Goal: Task Accomplishment & Management: Complete application form

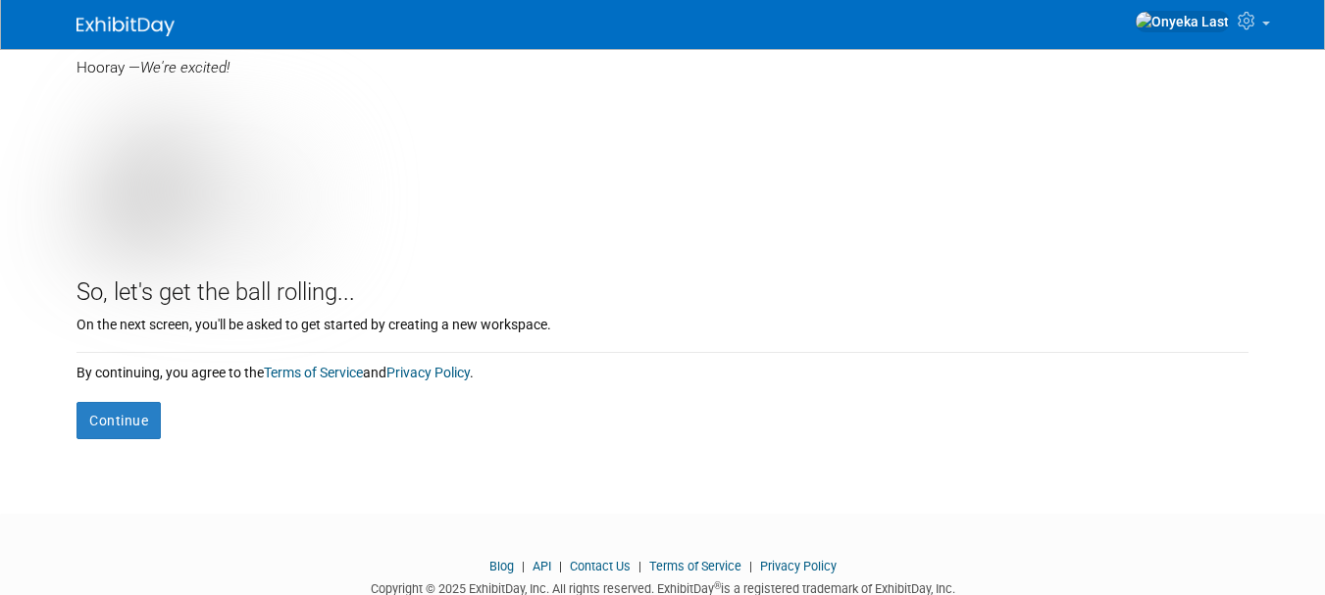
scroll to position [160, 0]
click at [108, 417] on button "Continue" at bounding box center [119, 419] width 84 height 37
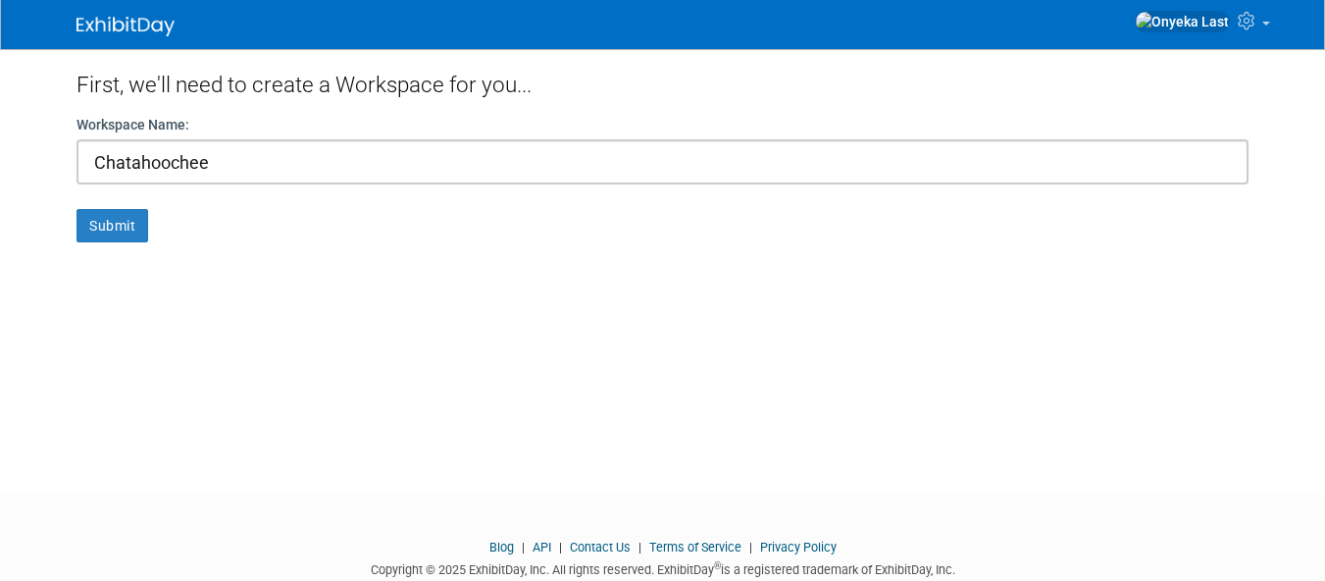
type input "Chatahoochee"
drag, startPoint x: 107, startPoint y: 217, endPoint x: 98, endPoint y: 252, distance: 36.4
click at [98, 252] on div "First, we'll need to create a Workspace for you... Workspace Name: [GEOGRAPHIC_…" at bounding box center [663, 254] width 1202 height 410
click at [101, 212] on button "Submit" at bounding box center [113, 225] width 72 height 33
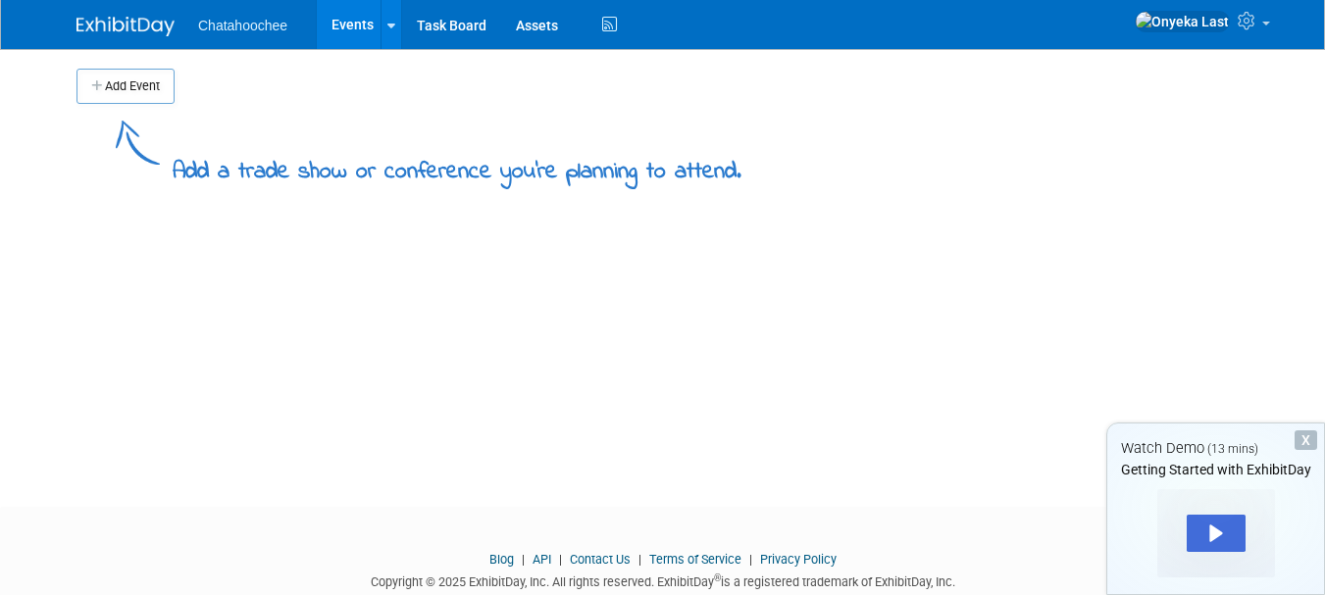
click at [138, 84] on button "Add Event" at bounding box center [126, 86] width 98 height 35
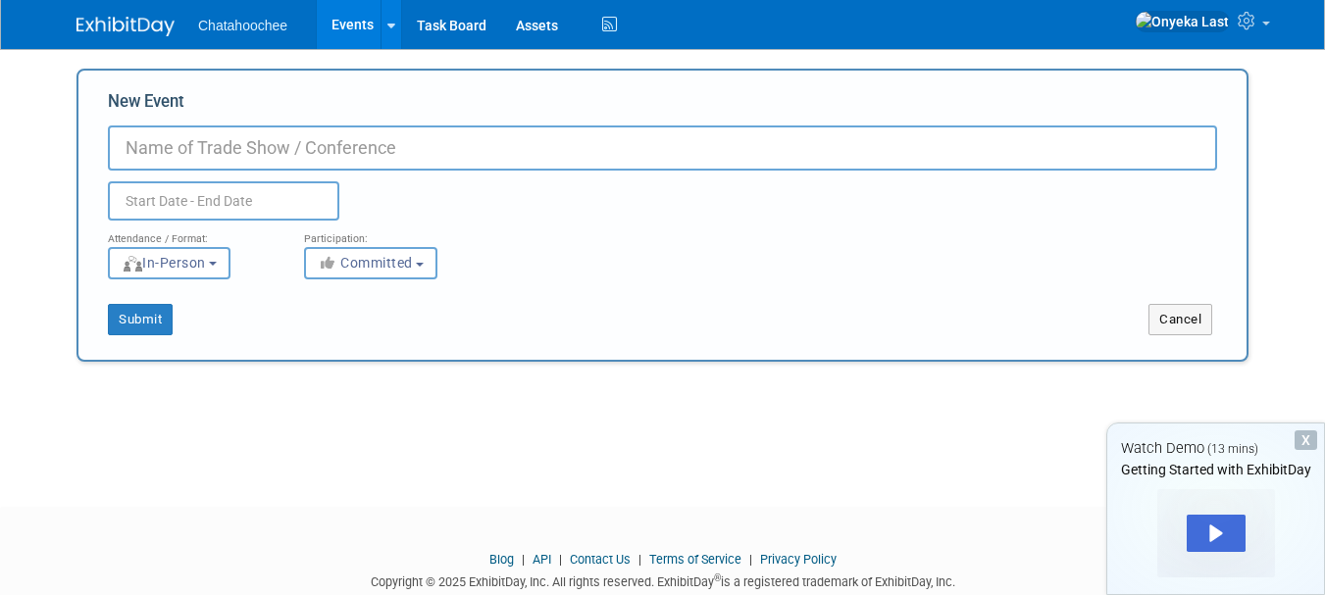
click at [294, 140] on input "New Event" at bounding box center [662, 148] width 1109 height 45
type input "t"
click at [236, 194] on input "text" at bounding box center [223, 200] width 231 height 39
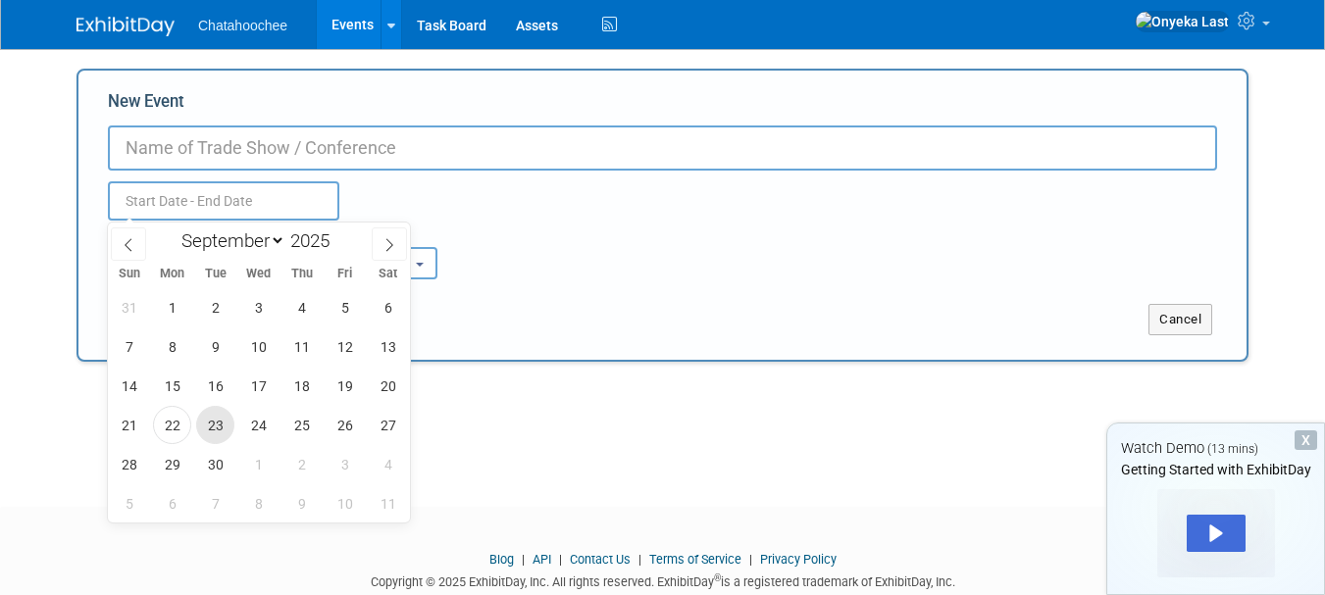
click at [221, 431] on span "23" at bounding box center [215, 425] width 38 height 38
type input "Sep 23, 2025 to Sep 23, 2025"
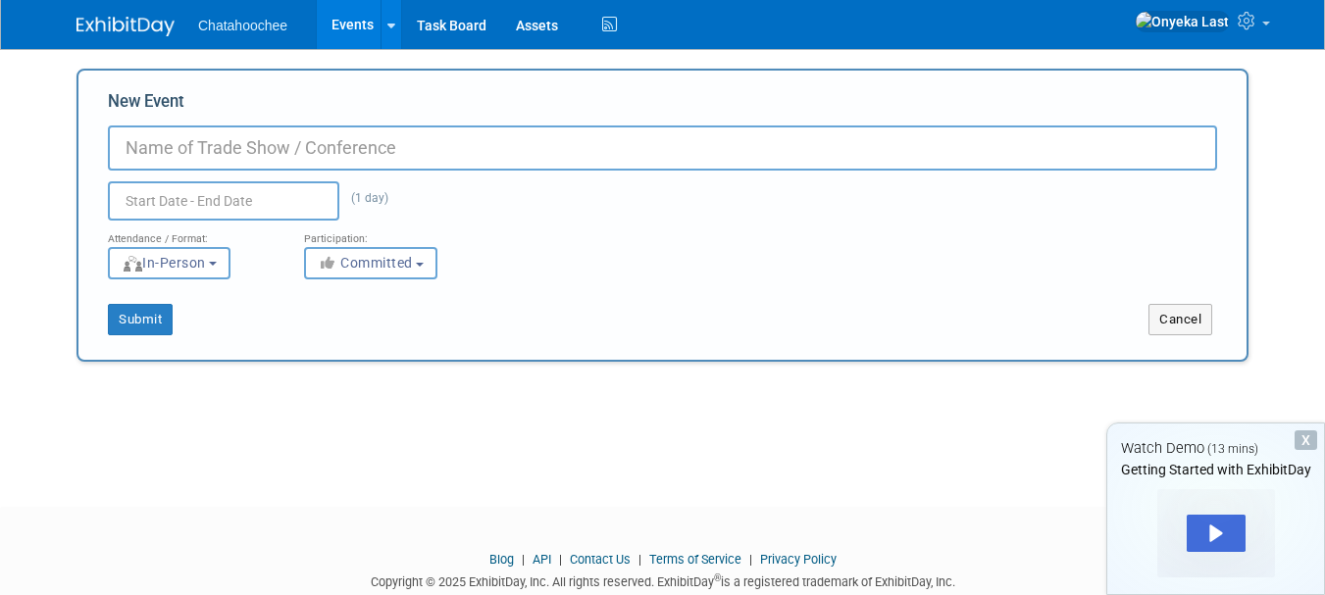
type input "Sep 23, 2025 to Sep 23, 2025"
click at [216, 163] on input "New Event" at bounding box center [662, 148] width 1109 height 45
type input "c"
type input "Civil Rights/liberties quiz GOV"
click at [219, 271] on button "In-Person" at bounding box center [169, 263] width 123 height 32
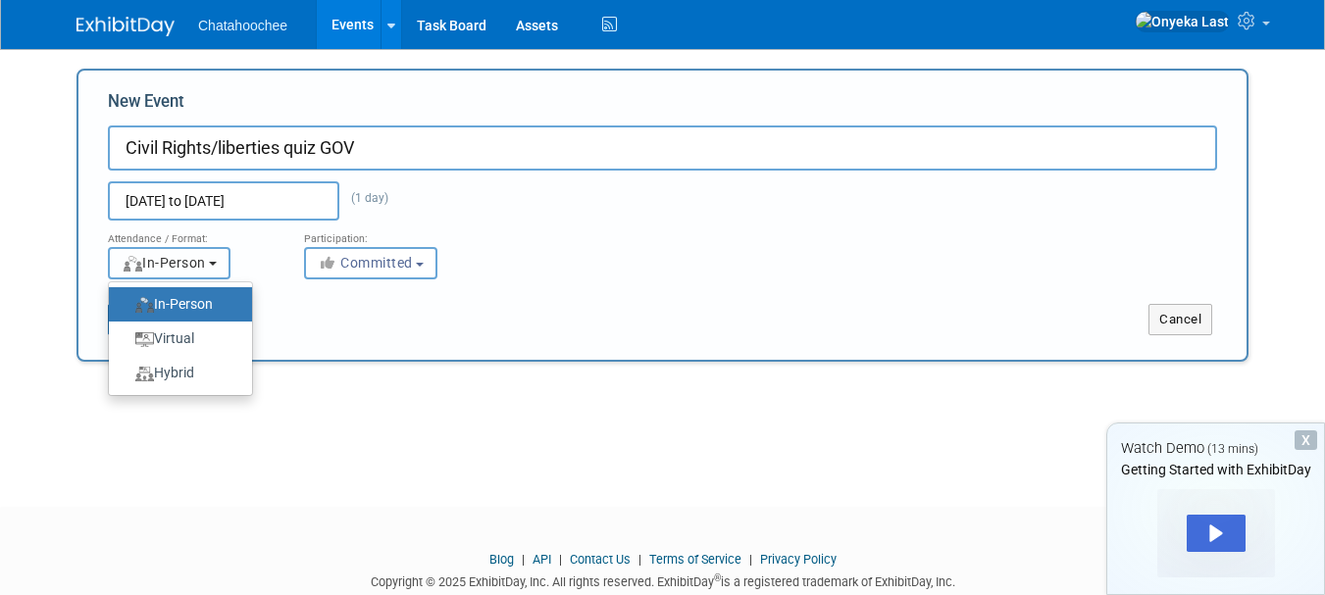
click at [220, 272] on button "In-Person" at bounding box center [169, 263] width 123 height 32
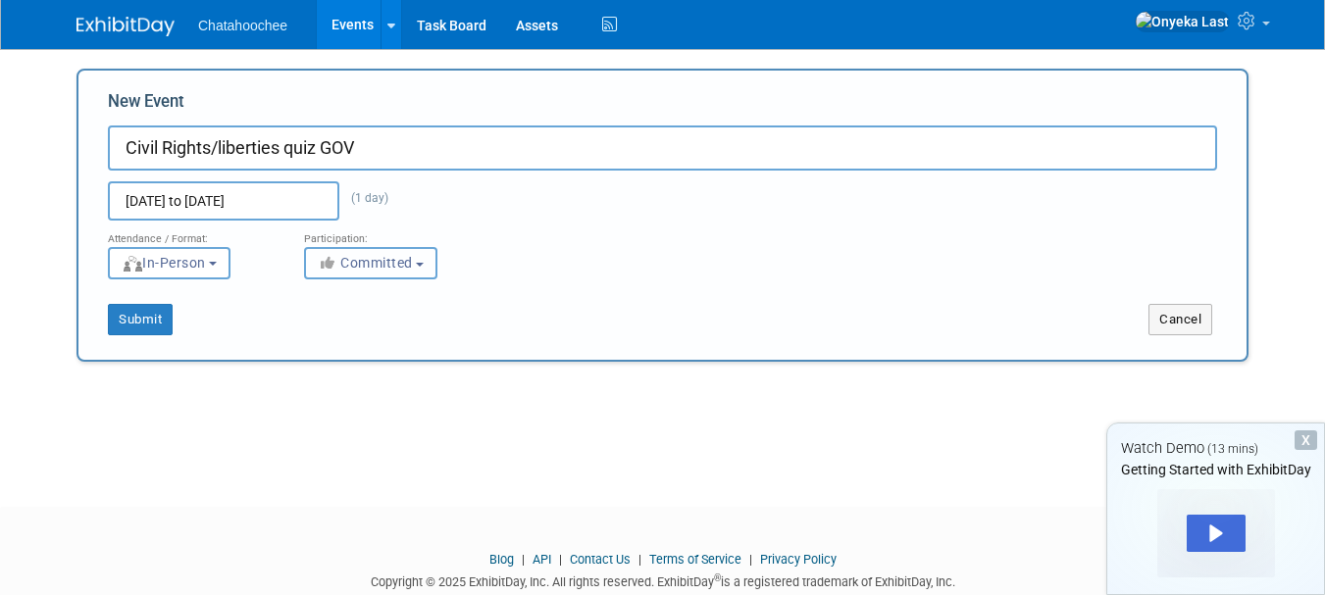
click at [404, 251] on button "Committed" at bounding box center [370, 263] width 133 height 32
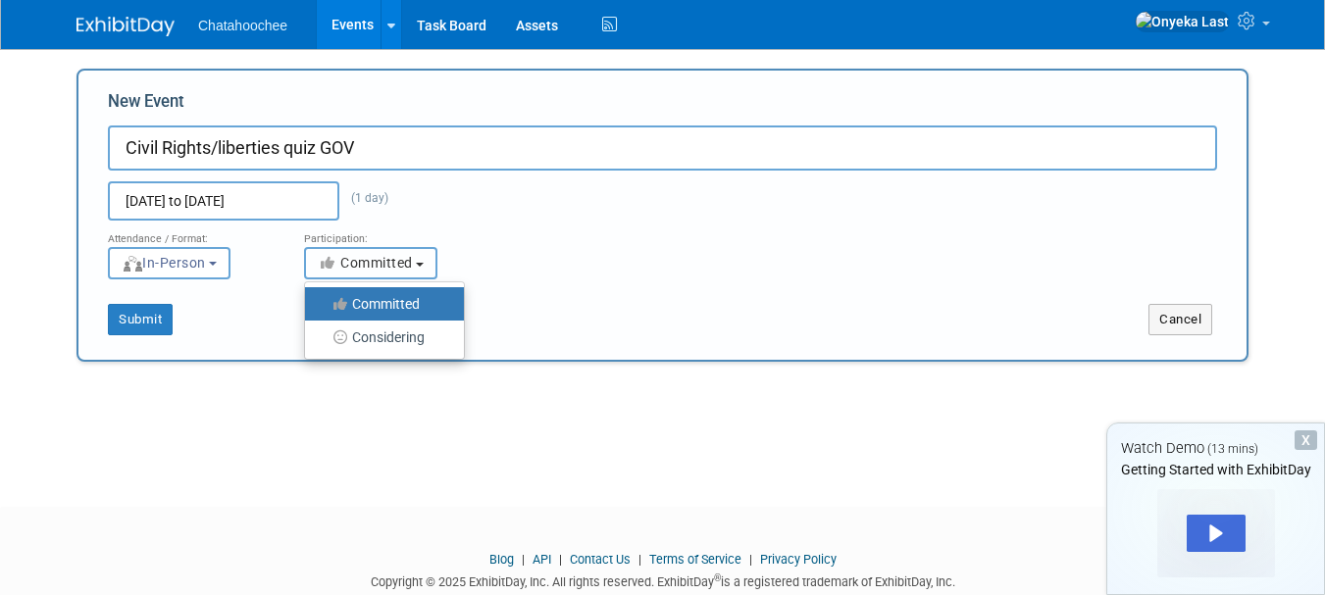
click at [392, 268] on span "Committed" at bounding box center [365, 263] width 95 height 16
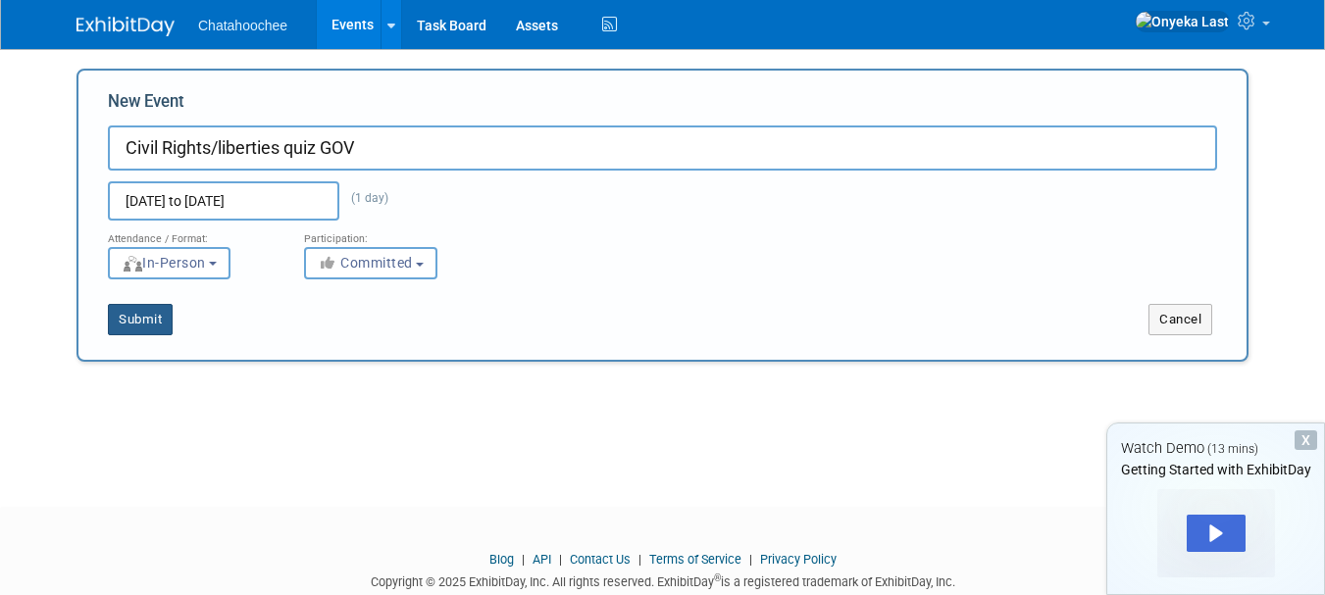
click at [140, 314] on button "Submit" at bounding box center [140, 319] width 65 height 31
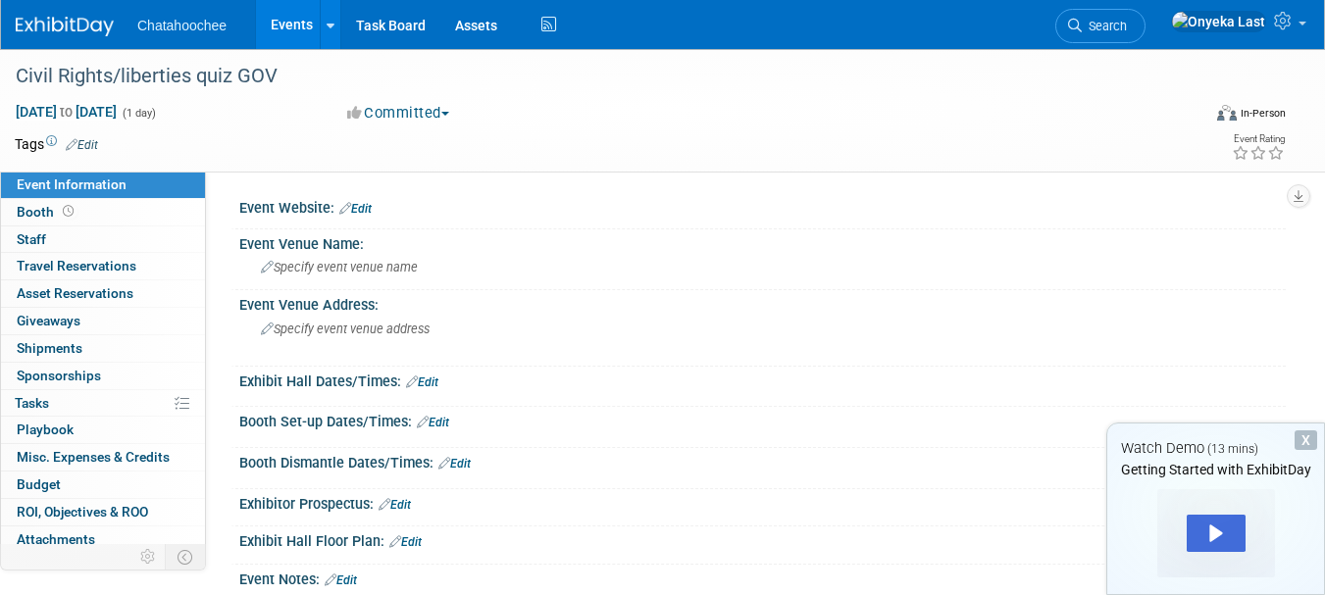
click at [195, 17] on li "Chatahoochee" at bounding box center [196, 18] width 118 height 28
click at [53, 32] on img at bounding box center [65, 27] width 98 height 20
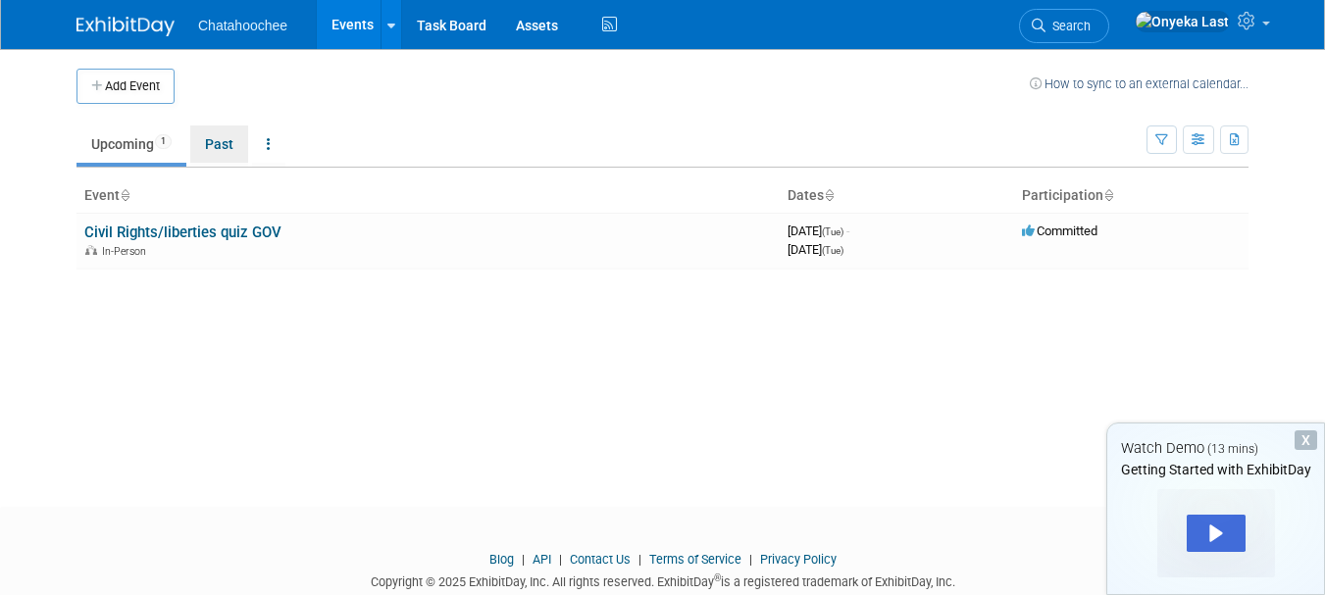
click at [224, 154] on link "Past" at bounding box center [219, 144] width 58 height 37
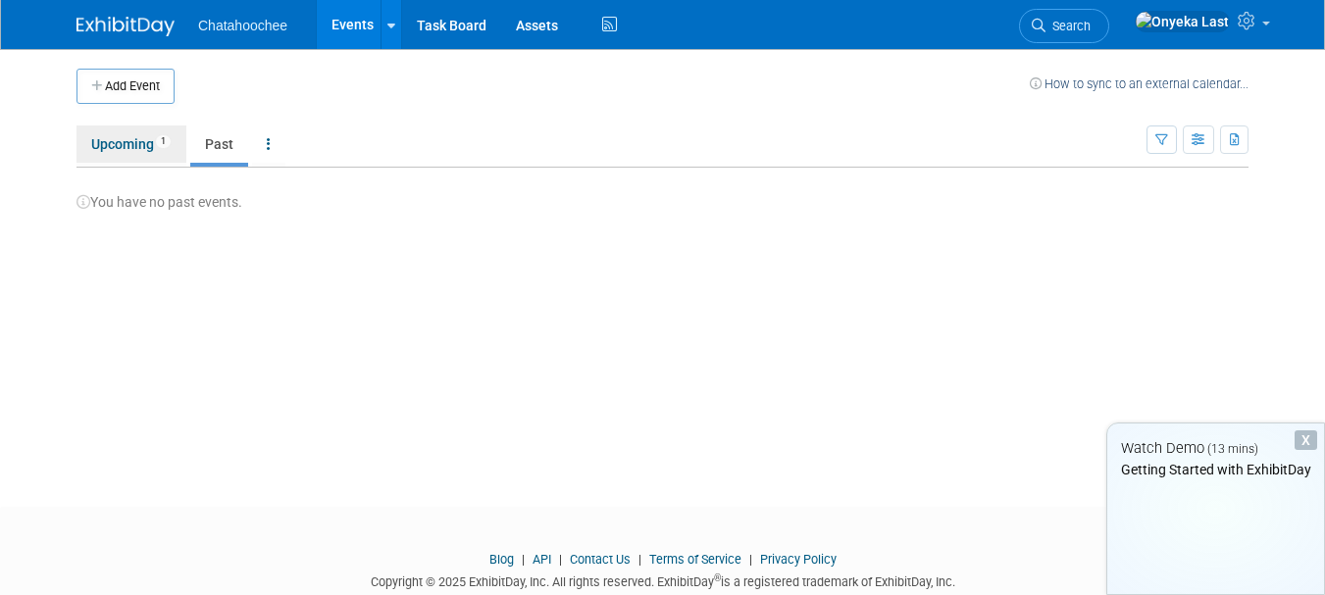
click at [128, 141] on link "Upcoming 1" at bounding box center [132, 144] width 110 height 37
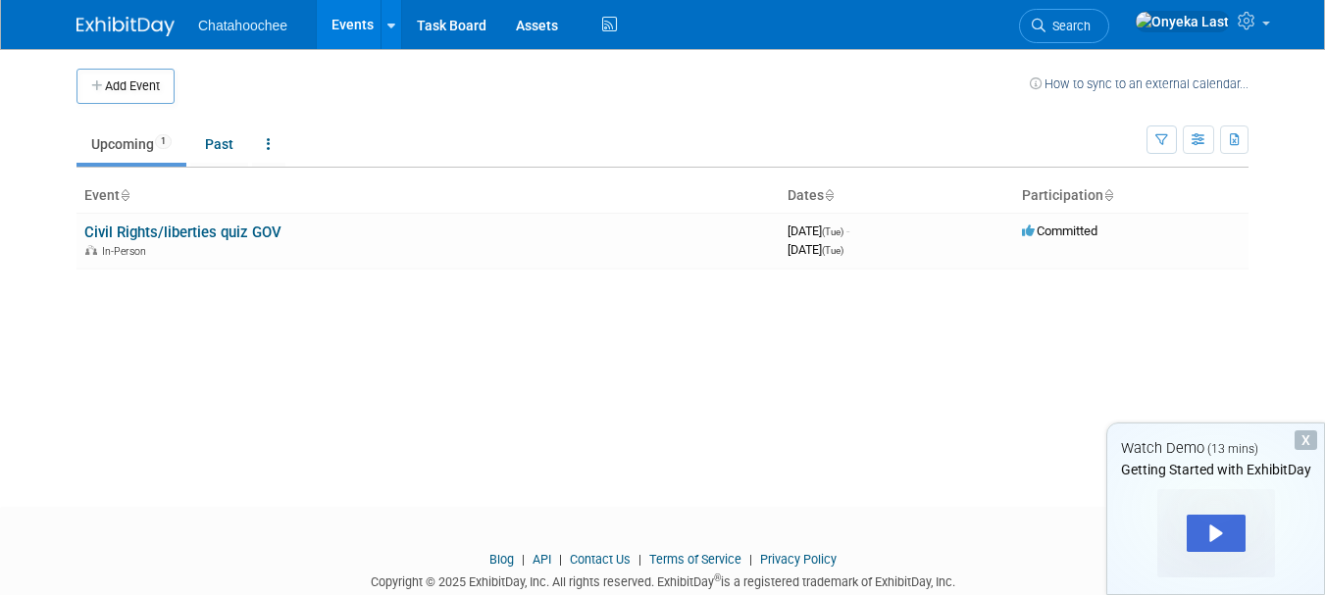
click at [164, 84] on button "Add Event" at bounding box center [126, 86] width 98 height 35
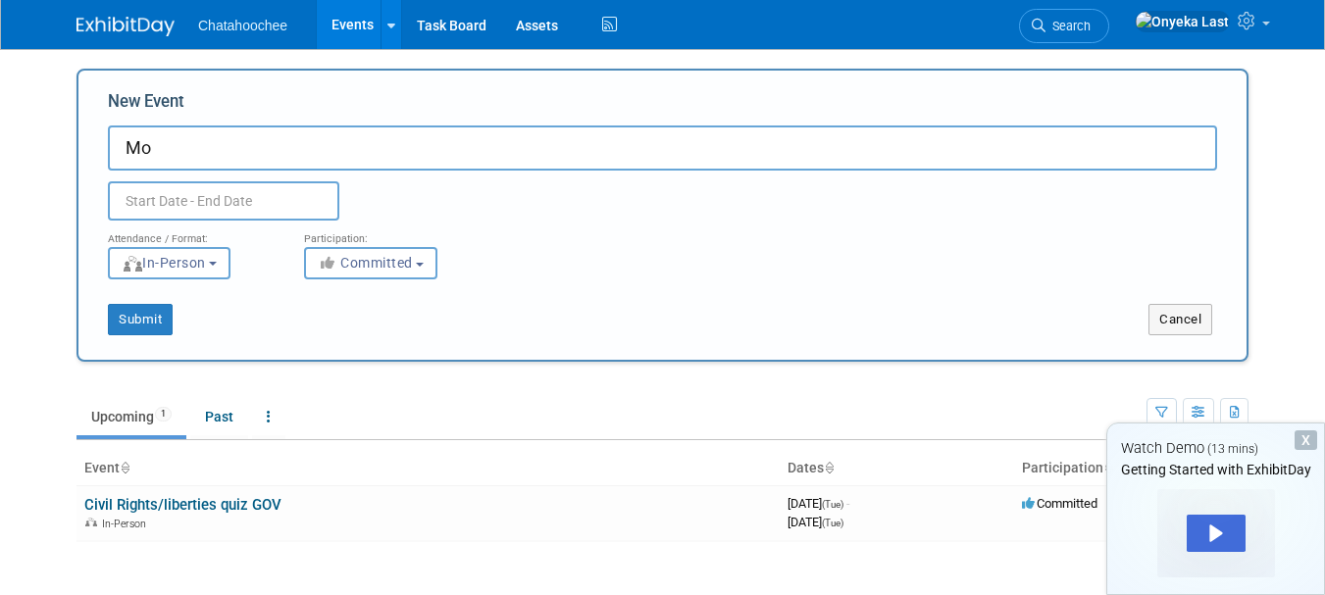
type input "M"
type input "Notes due"
